Goal: Book appointment/travel/reservation

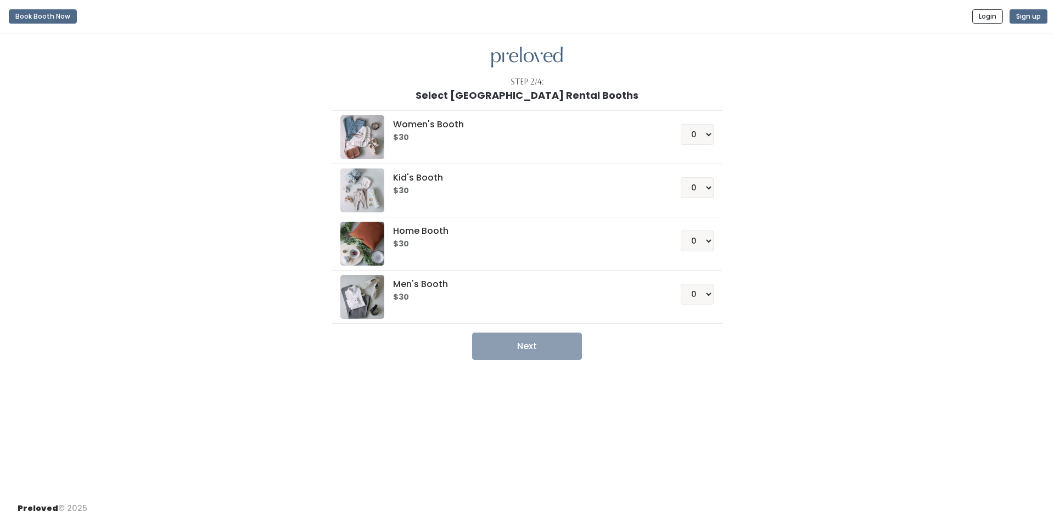
click at [714, 132] on li "Women's Booth $30 0 1 2 3 4" at bounding box center [526, 137] width 389 height 54
click at [704, 132] on select "0 1 2 3 4" at bounding box center [697, 134] width 33 height 21
select select "1"
click at [681, 124] on select "0 1 2 3 4" at bounding box center [697, 134] width 33 height 21
drag, startPoint x: 765, startPoint y: 163, endPoint x: 761, endPoint y: 176, distance: 13.7
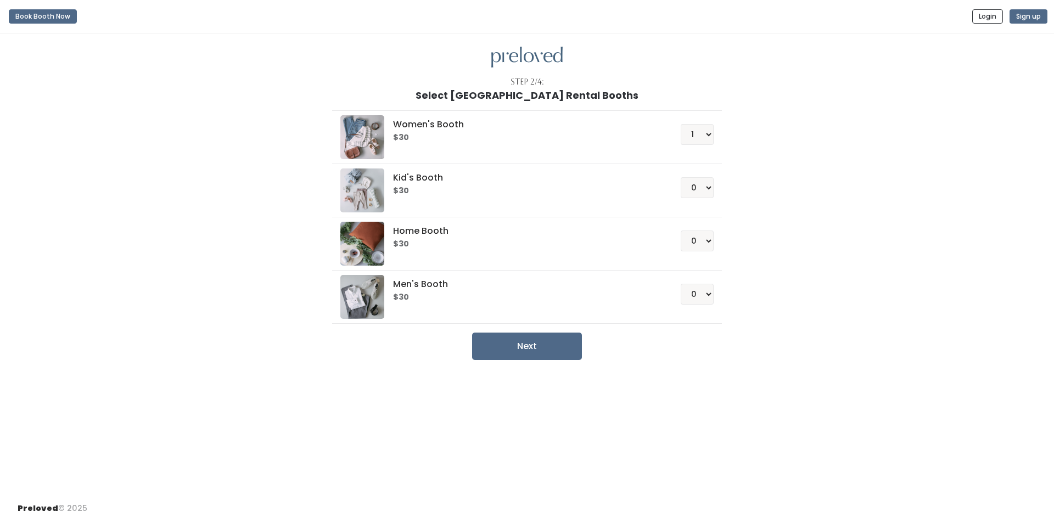
click at [766, 163] on div "Women's Booth $30 0 1 2 3 4 Kid's Booth $30 0 1 2 3 4 0" at bounding box center [527, 230] width 604 height 259
click at [512, 349] on button "Next" at bounding box center [527, 346] width 110 height 27
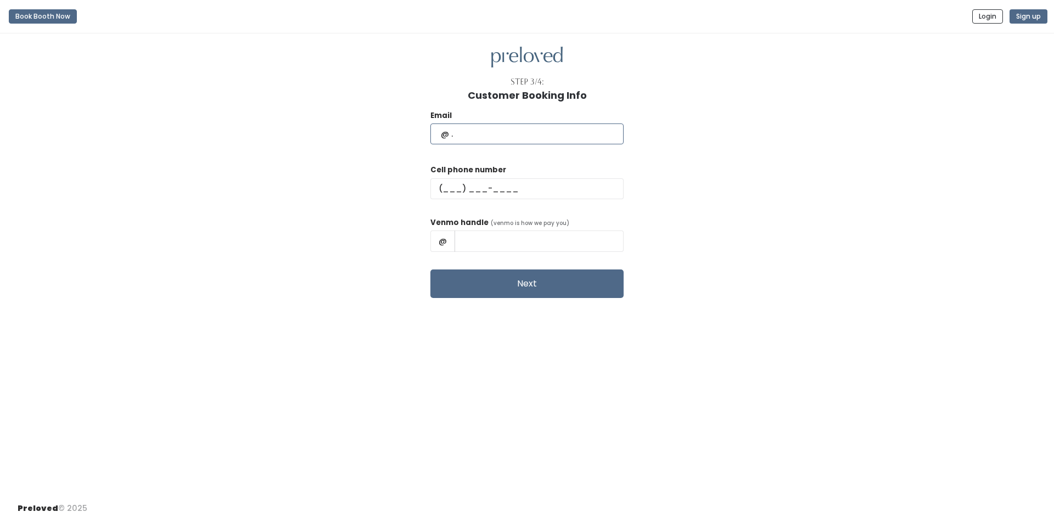
click at [506, 131] on input "text" at bounding box center [526, 134] width 193 height 21
type input "clairejons@gmail.com"
click at [478, 188] on input "text" at bounding box center [526, 188] width 193 height 21
type input "(618) 965-3215"
click at [511, 240] on input "text" at bounding box center [539, 241] width 169 height 21
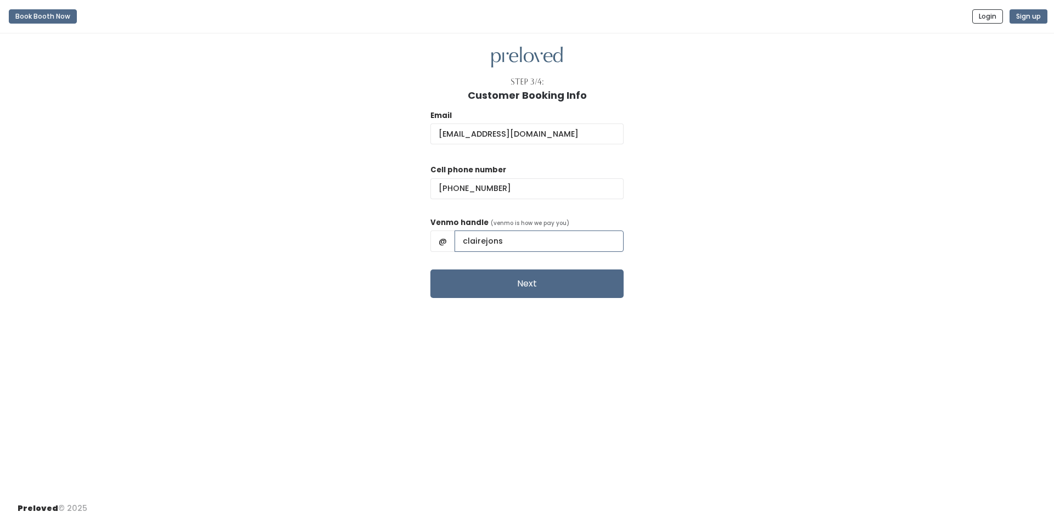
type input "clairejons"
click at [430, 270] on button "Next" at bounding box center [526, 284] width 193 height 29
click at [534, 276] on button "Next" at bounding box center [526, 284] width 193 height 29
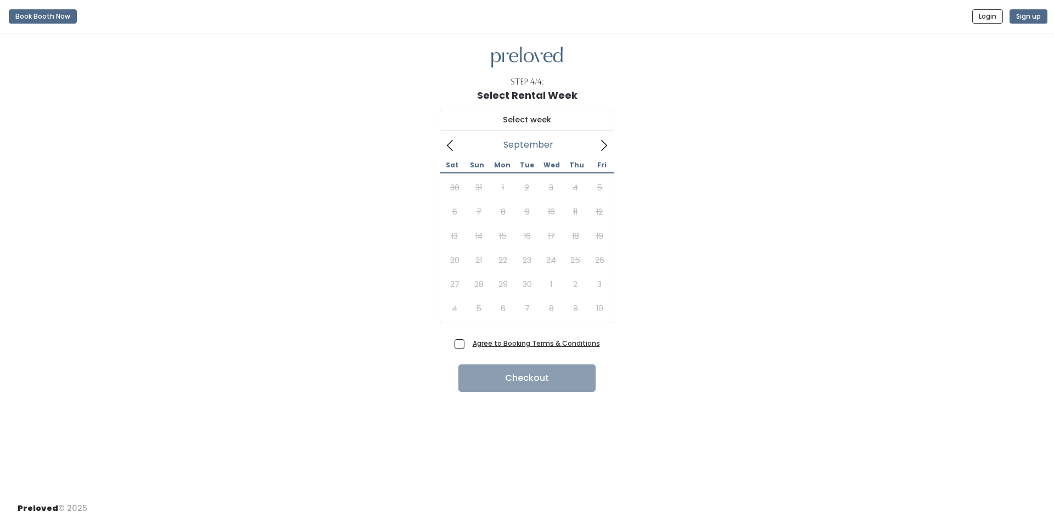
click at [608, 147] on icon at bounding box center [604, 145] width 12 height 12
click at [456, 149] on icon at bounding box center [450, 145] width 12 height 12
click at [455, 149] on icon at bounding box center [450, 145] width 12 height 12
click at [604, 150] on icon at bounding box center [604, 145] width 12 height 12
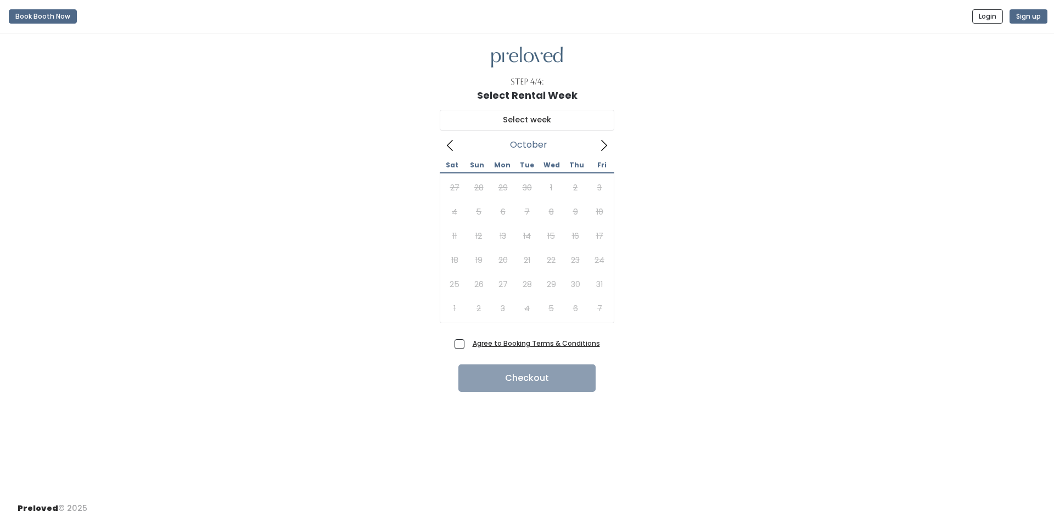
click at [603, 144] on icon at bounding box center [604, 145] width 12 height 12
type input "[DATE] to [DATE]"
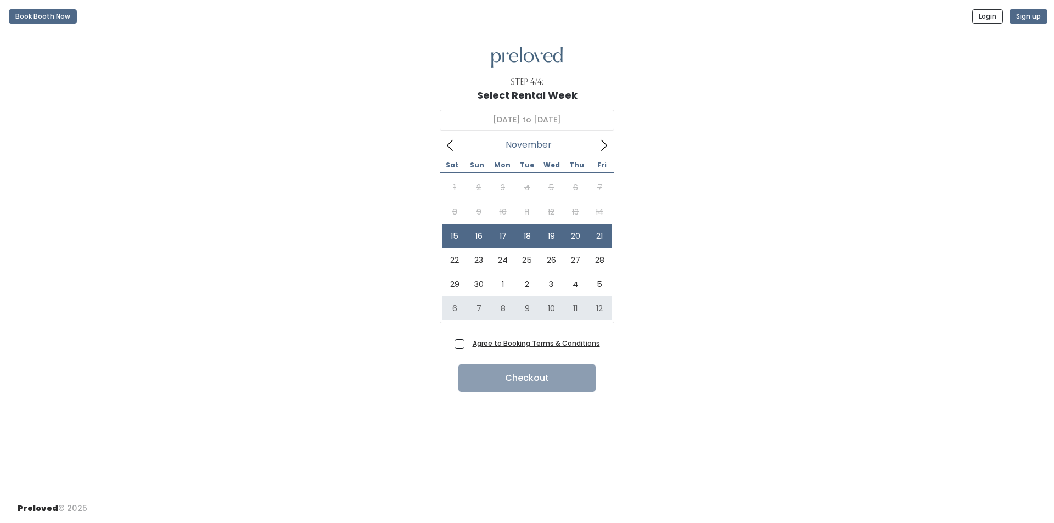
click at [468, 343] on span "Agree to Booking Terms & Conditions" at bounding box center [534, 343] width 132 height 11
click at [468, 343] on input "Agree to Booking Terms & Conditions" at bounding box center [471, 341] width 7 height 7
checkbox input "true"
click at [543, 383] on button "Checkout" at bounding box center [526, 378] width 137 height 27
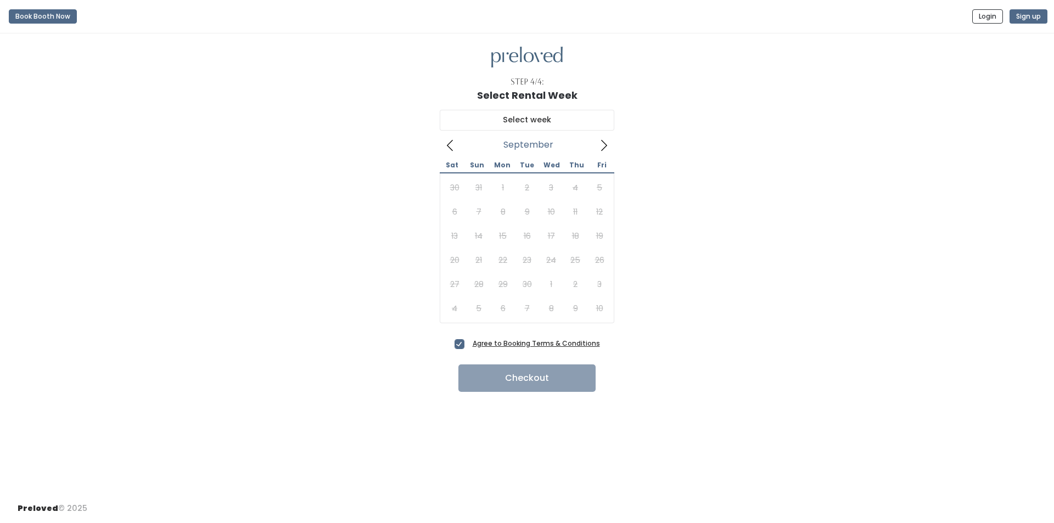
click at [603, 150] on icon at bounding box center [604, 145] width 12 height 12
click at [603, 149] on icon at bounding box center [604, 145] width 12 height 12
click at [608, 147] on icon at bounding box center [604, 145] width 12 height 12
click at [607, 147] on icon at bounding box center [604, 145] width 12 height 12
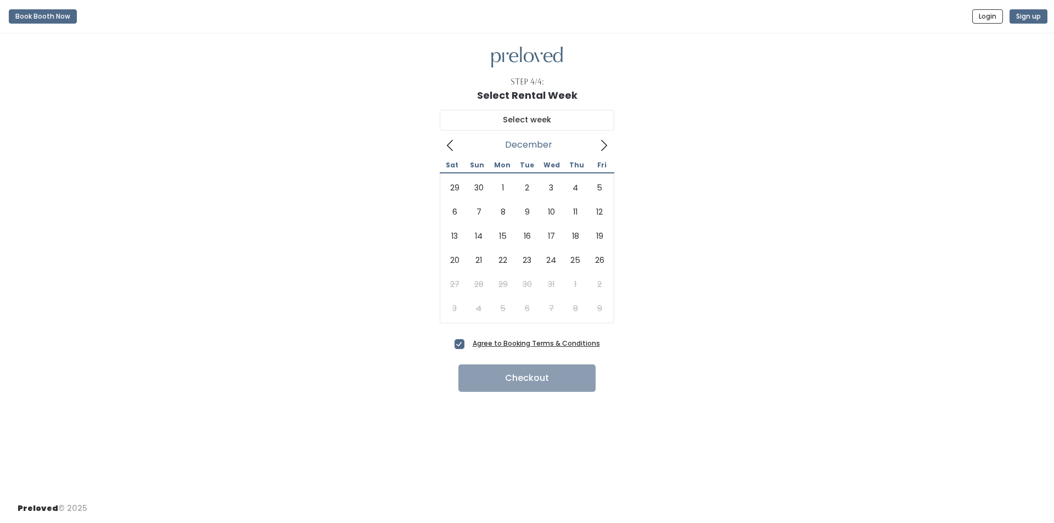
click at [607, 147] on icon at bounding box center [604, 145] width 12 height 12
